Goal: Transaction & Acquisition: Purchase product/service

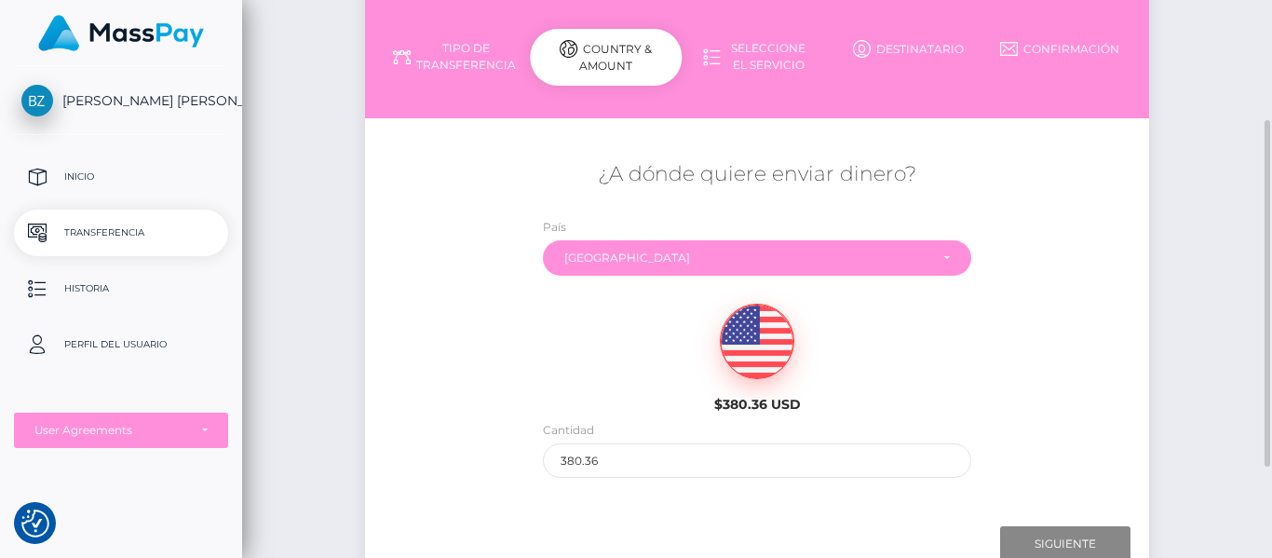
scroll to position [187, 0]
click at [115, 286] on p "Historia" at bounding box center [120, 289] width 199 height 28
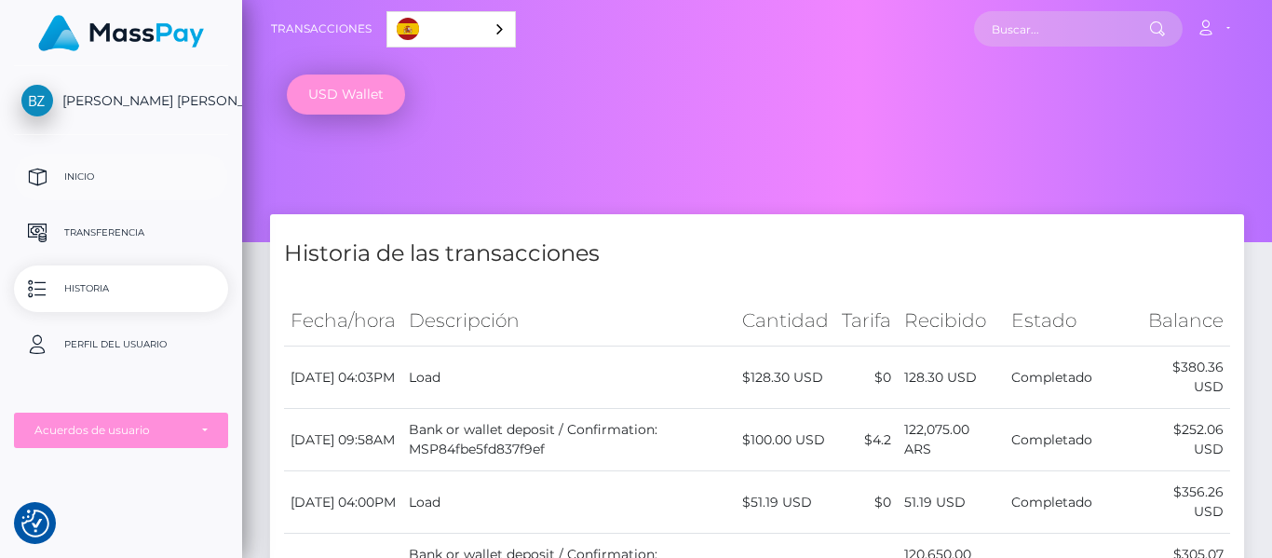
click at [113, 168] on p "Inicio" at bounding box center [120, 177] width 199 height 28
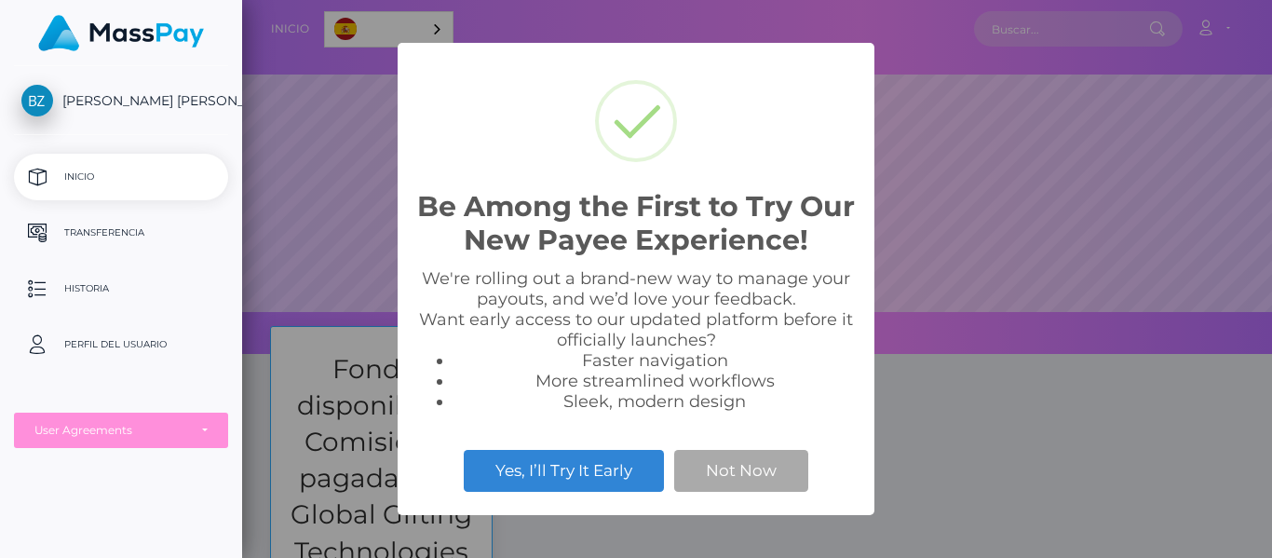
scroll to position [354, 1030]
click at [753, 470] on button "Not Now" at bounding box center [741, 470] width 134 height 41
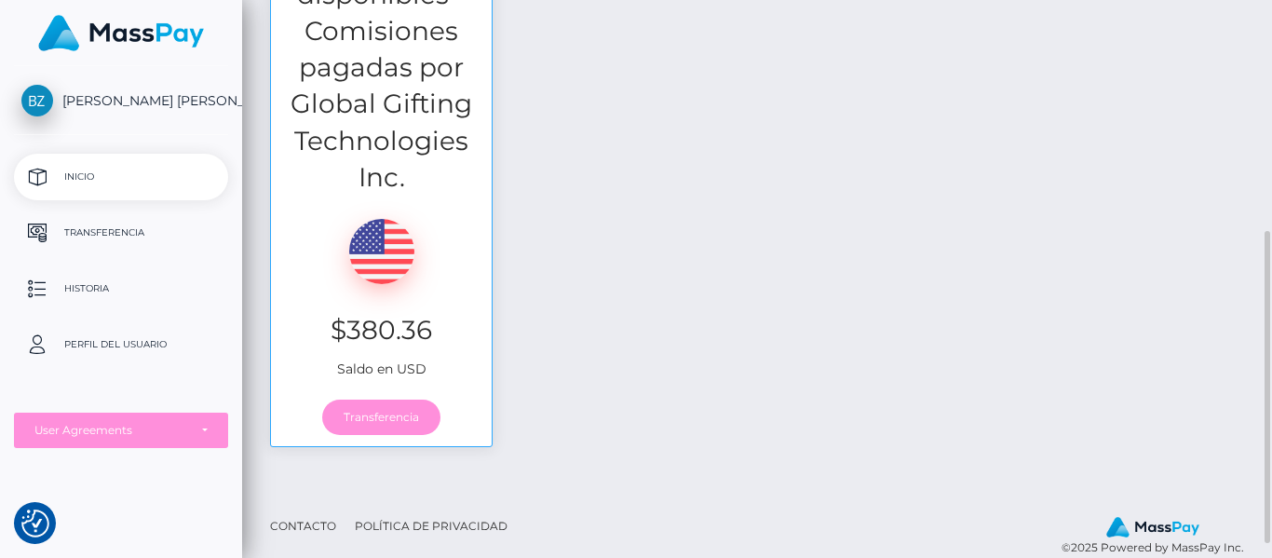
scroll to position [411, 0]
click at [401, 417] on link "Transferencia" at bounding box center [381, 417] width 118 height 35
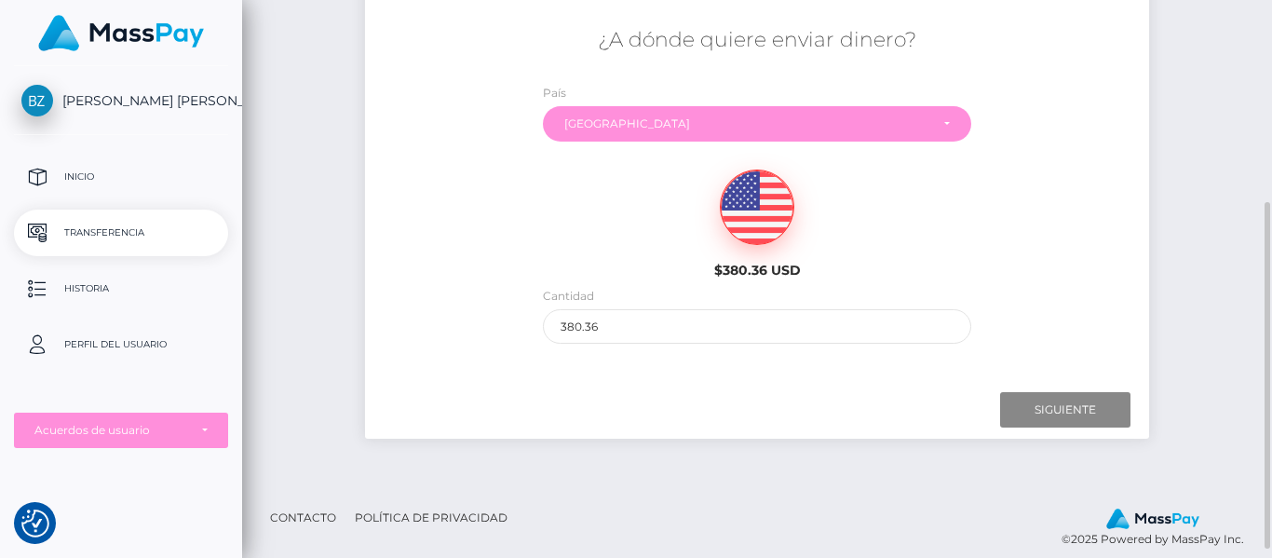
scroll to position [323, 0]
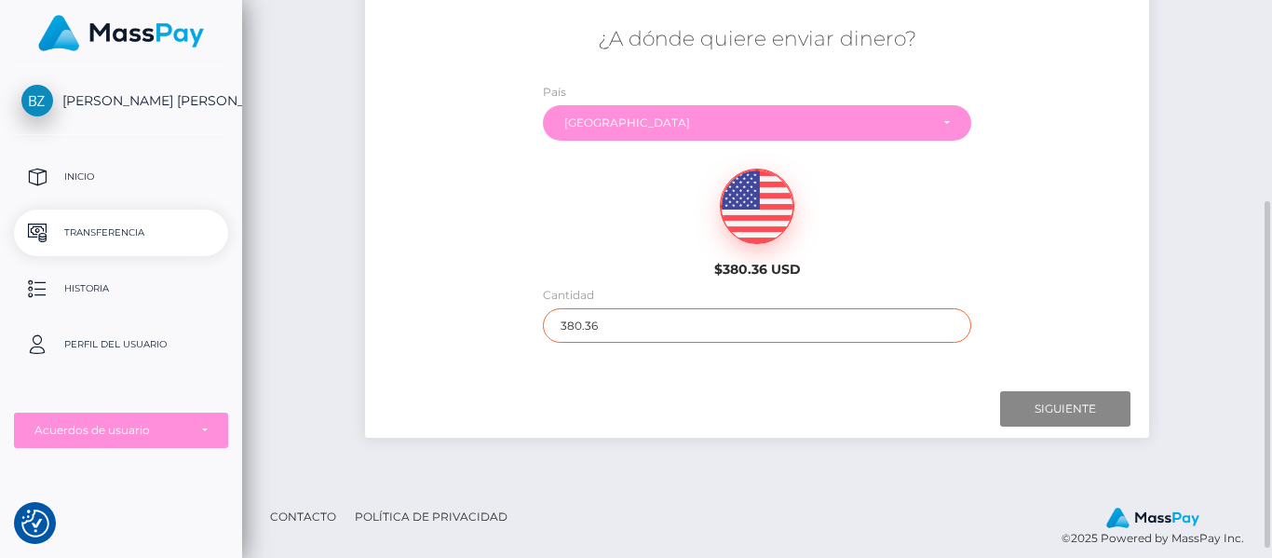
click at [577, 317] on input "380.36" at bounding box center [757, 325] width 429 height 34
type input "100.36"
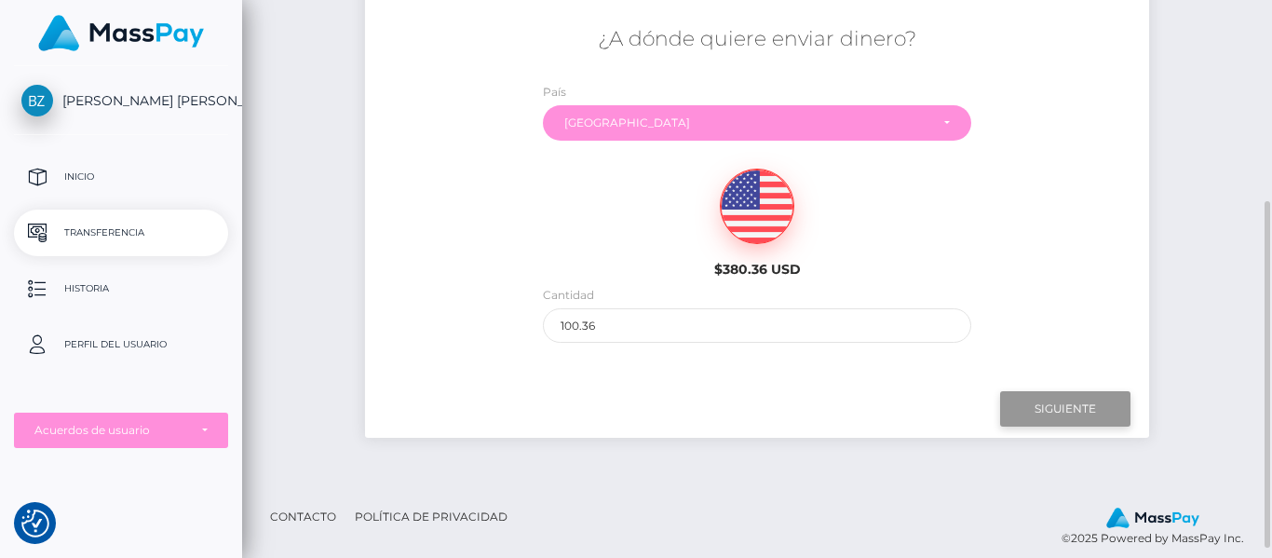
click at [1044, 407] on input "Siguiente" at bounding box center [1065, 408] width 130 height 35
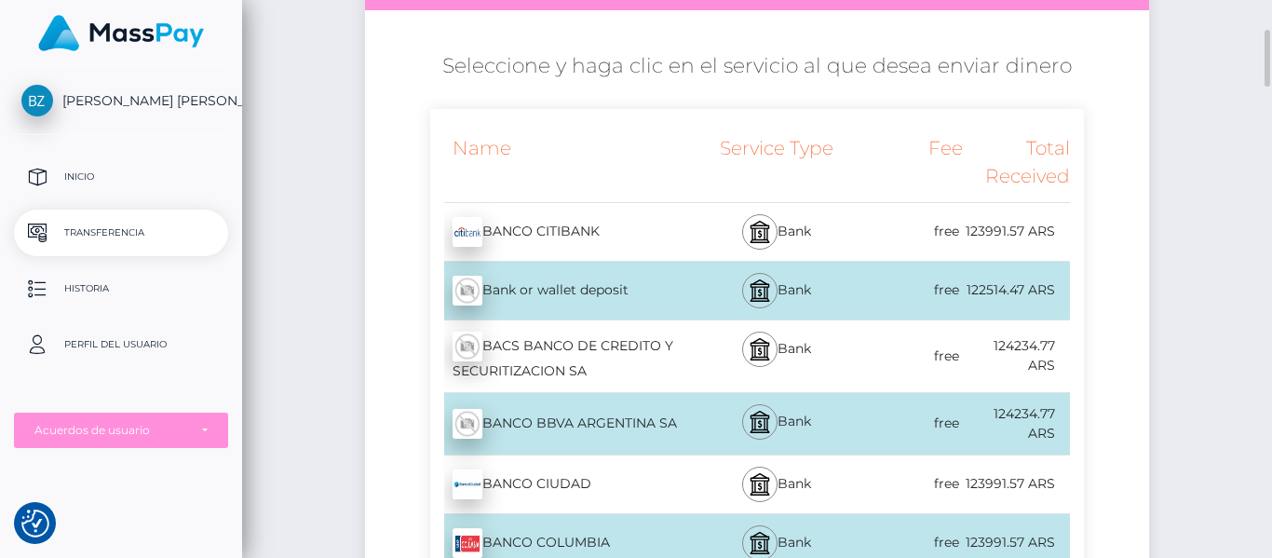
scroll to position [296, 0]
click at [696, 281] on div "Bank or wallet deposit - ARS" at bounding box center [563, 291] width 266 height 52
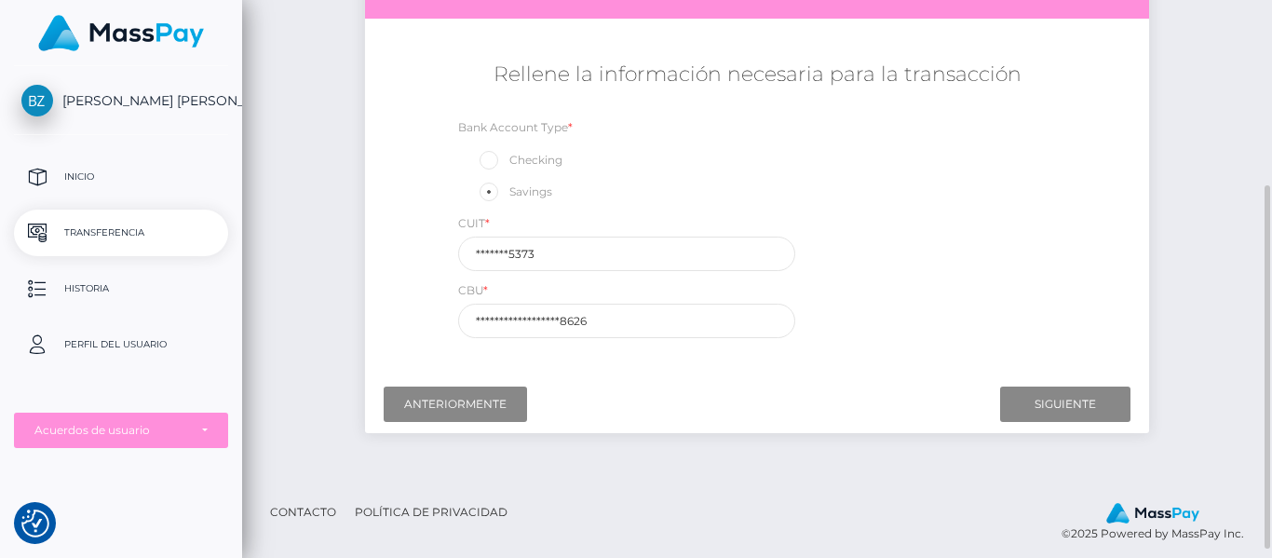
scroll to position [287, 0]
click at [1042, 399] on input "Siguiente" at bounding box center [1065, 404] width 130 height 35
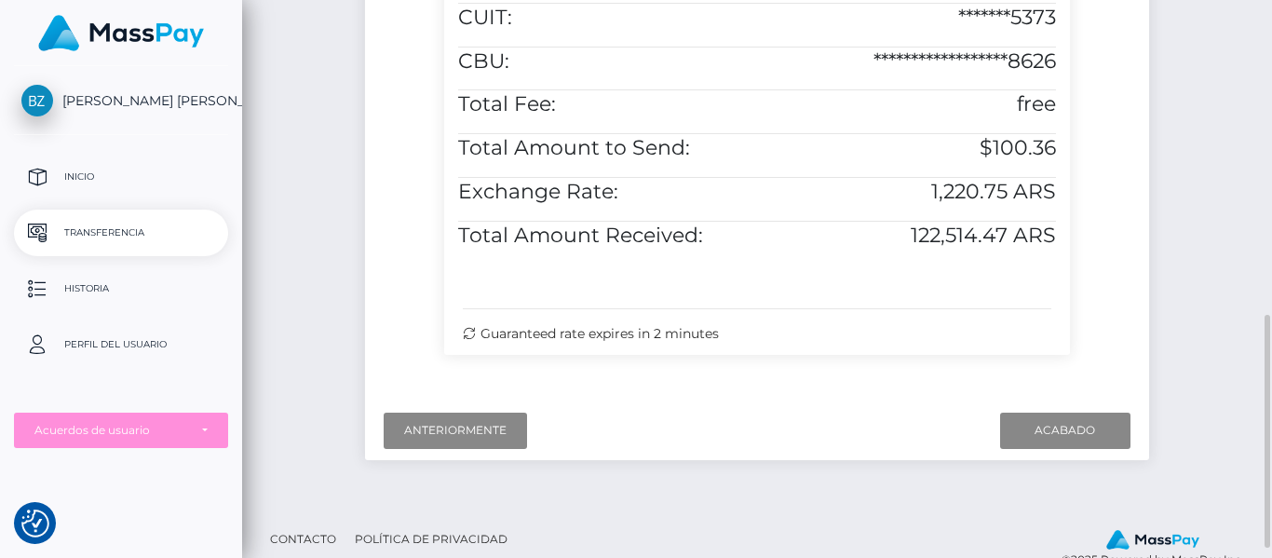
scroll to position [758, 0]
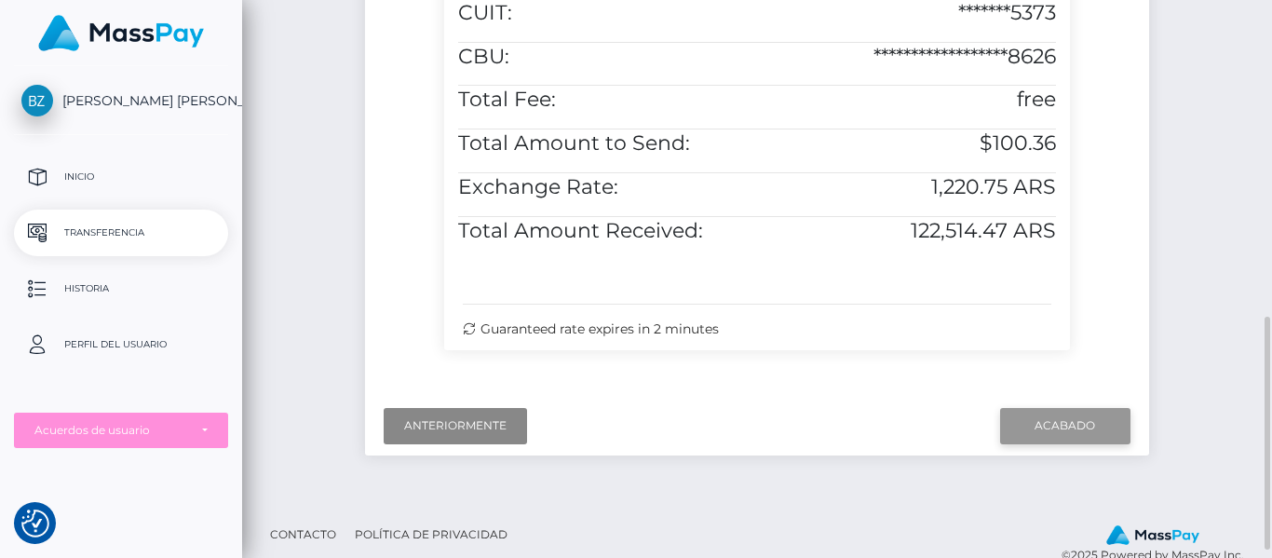
click at [1080, 408] on input "Acabado" at bounding box center [1065, 425] width 130 height 35
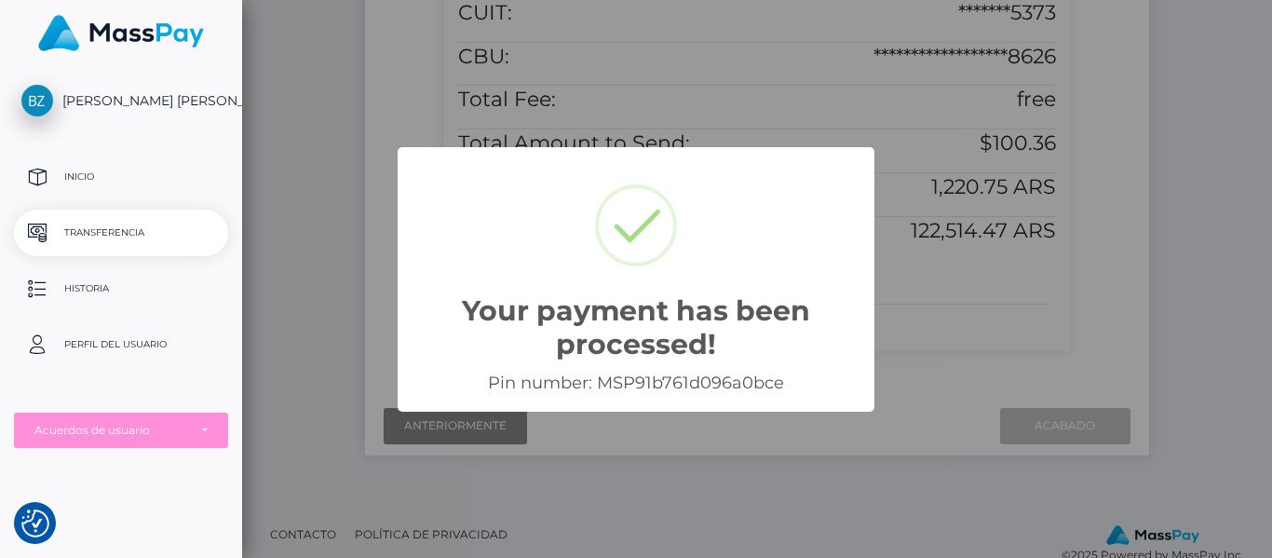
click at [930, 333] on div "Your payment has been processed! × Pin number: MSP91b761d096a0bce OK Cancel" at bounding box center [636, 279] width 1272 height 558
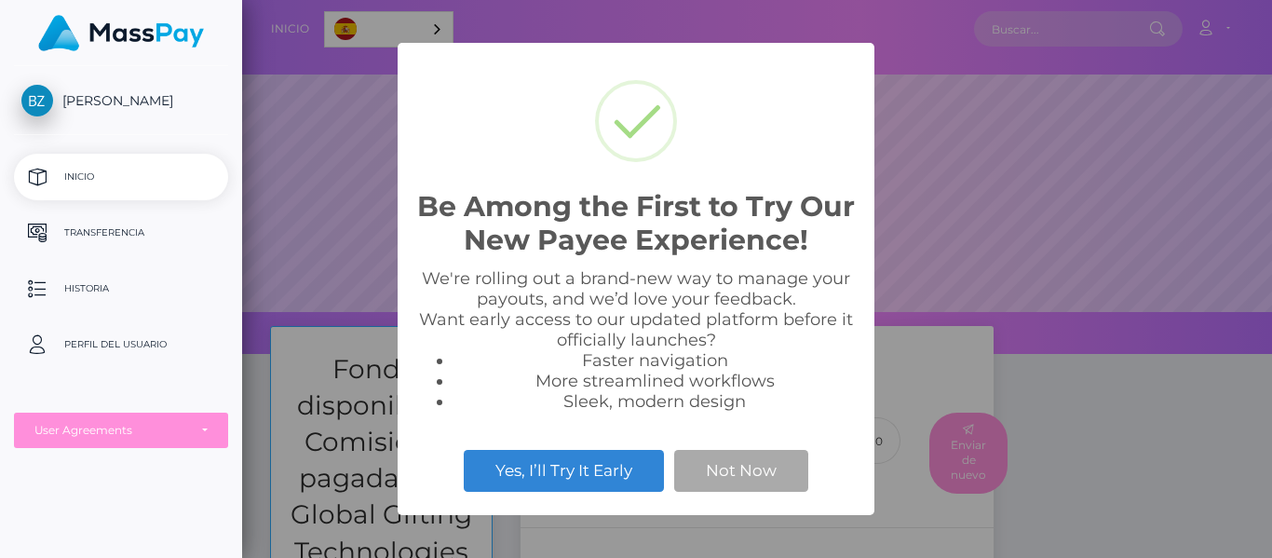
scroll to position [354, 1030]
click at [772, 484] on button "Not Now" at bounding box center [741, 470] width 134 height 41
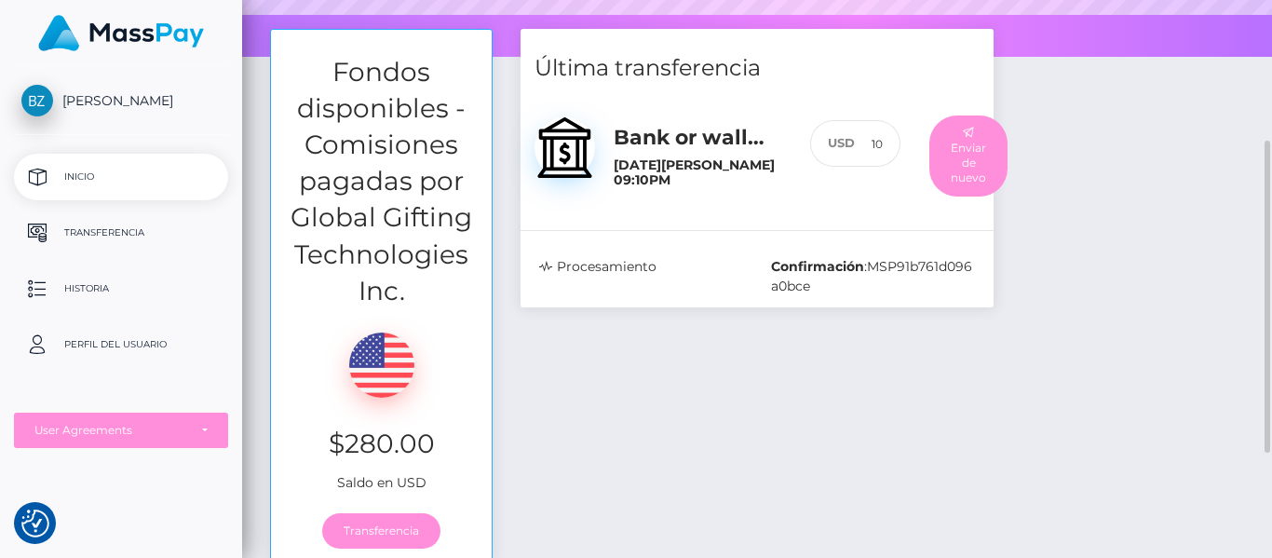
scroll to position [277, 0]
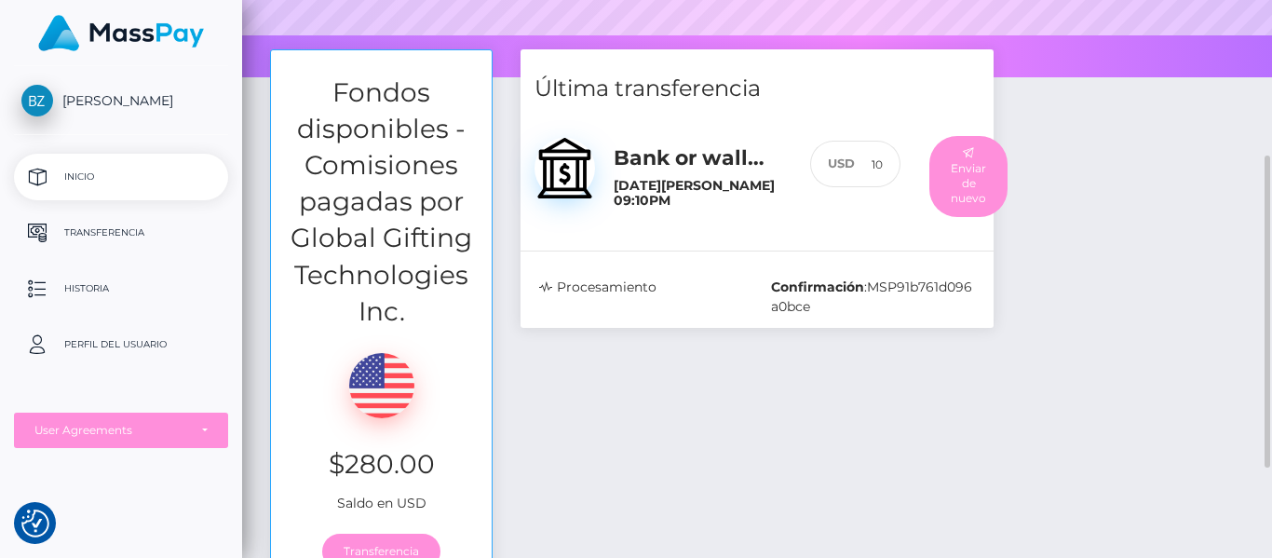
drag, startPoint x: 1115, startPoint y: 285, endPoint x: 1082, endPoint y: 375, distance: 96.0
click at [1082, 375] on div "Fondos disponibles - Comisiones pagadas por Global Gifting Technologies Inc. $2…" at bounding box center [757, 324] width 1002 height 550
